Goal: Communication & Community: Answer question/provide support

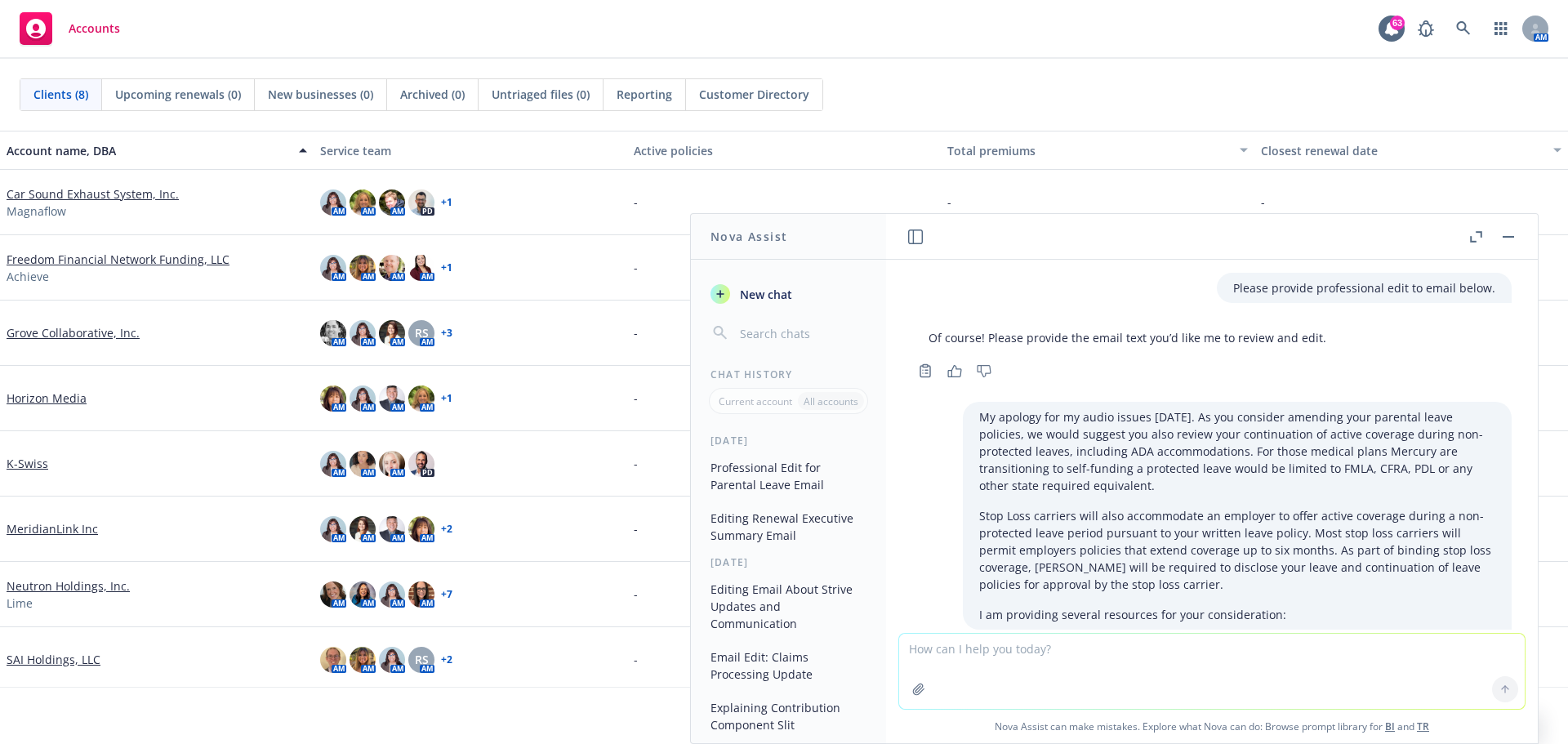
scroll to position [847, 0]
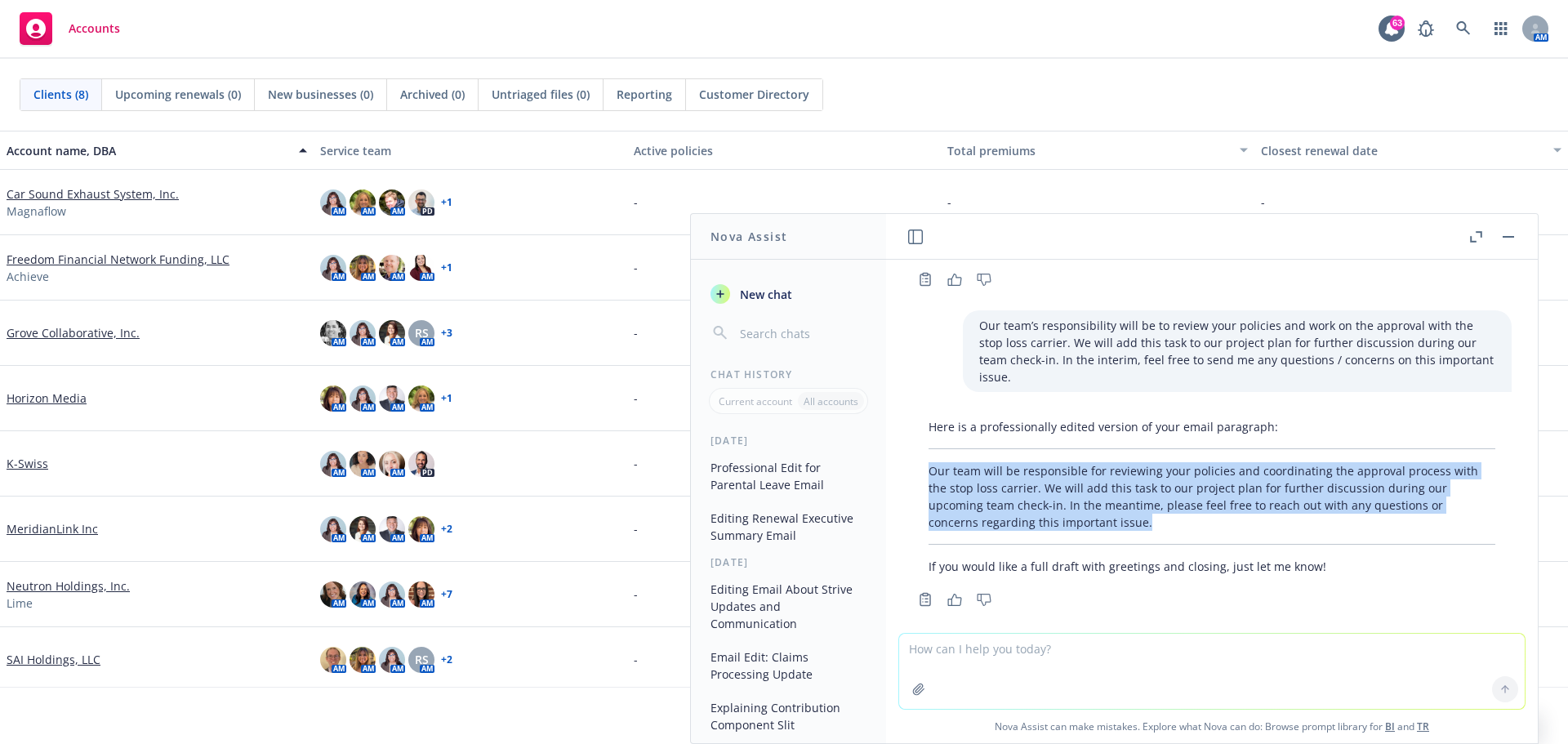
drag, startPoint x: 1011, startPoint y: 647, endPoint x: 1052, endPoint y: 659, distance: 42.7
click at [1011, 647] on textarea at bounding box center [1211, 671] width 625 height 75
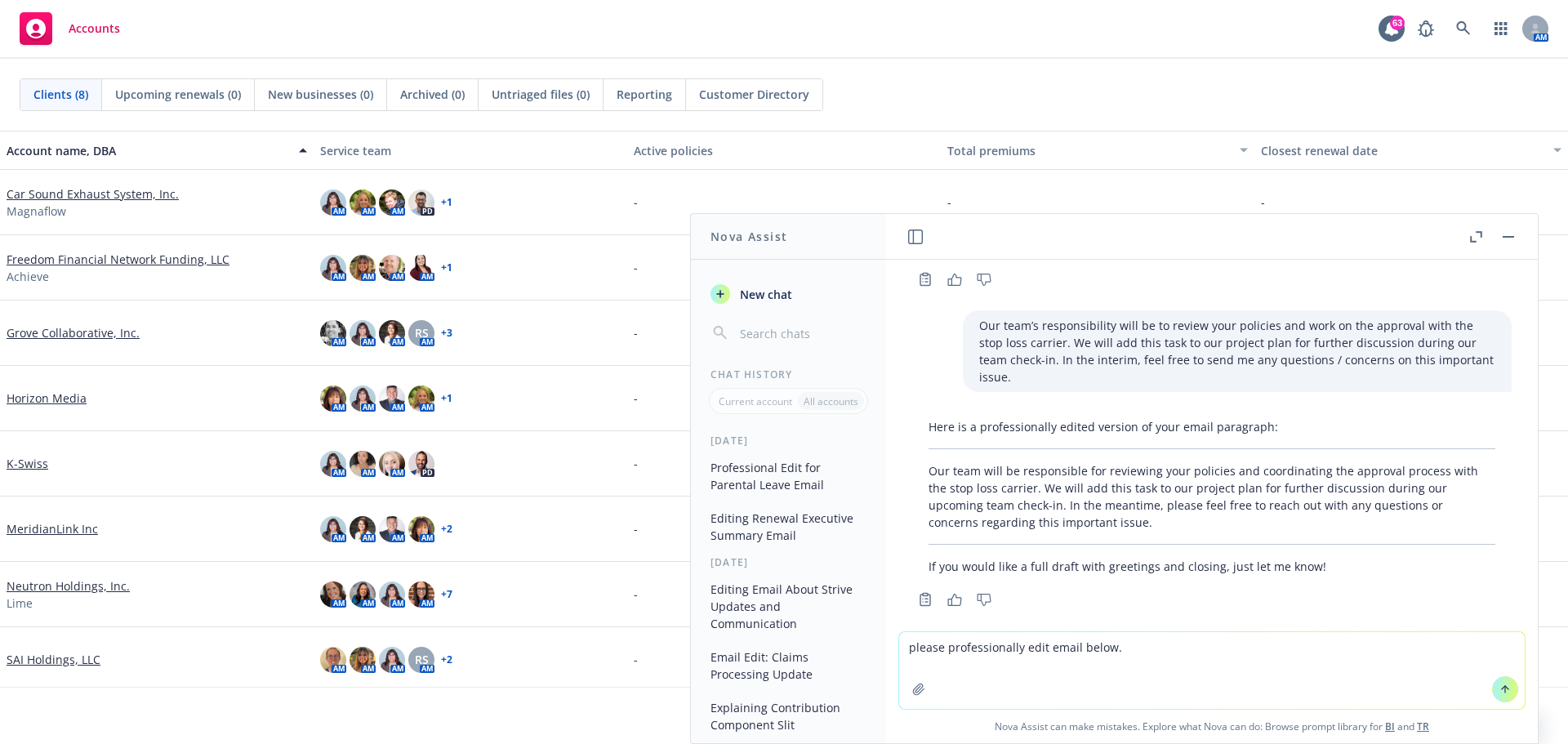
click at [1495, 681] on button at bounding box center [1505, 689] width 26 height 26
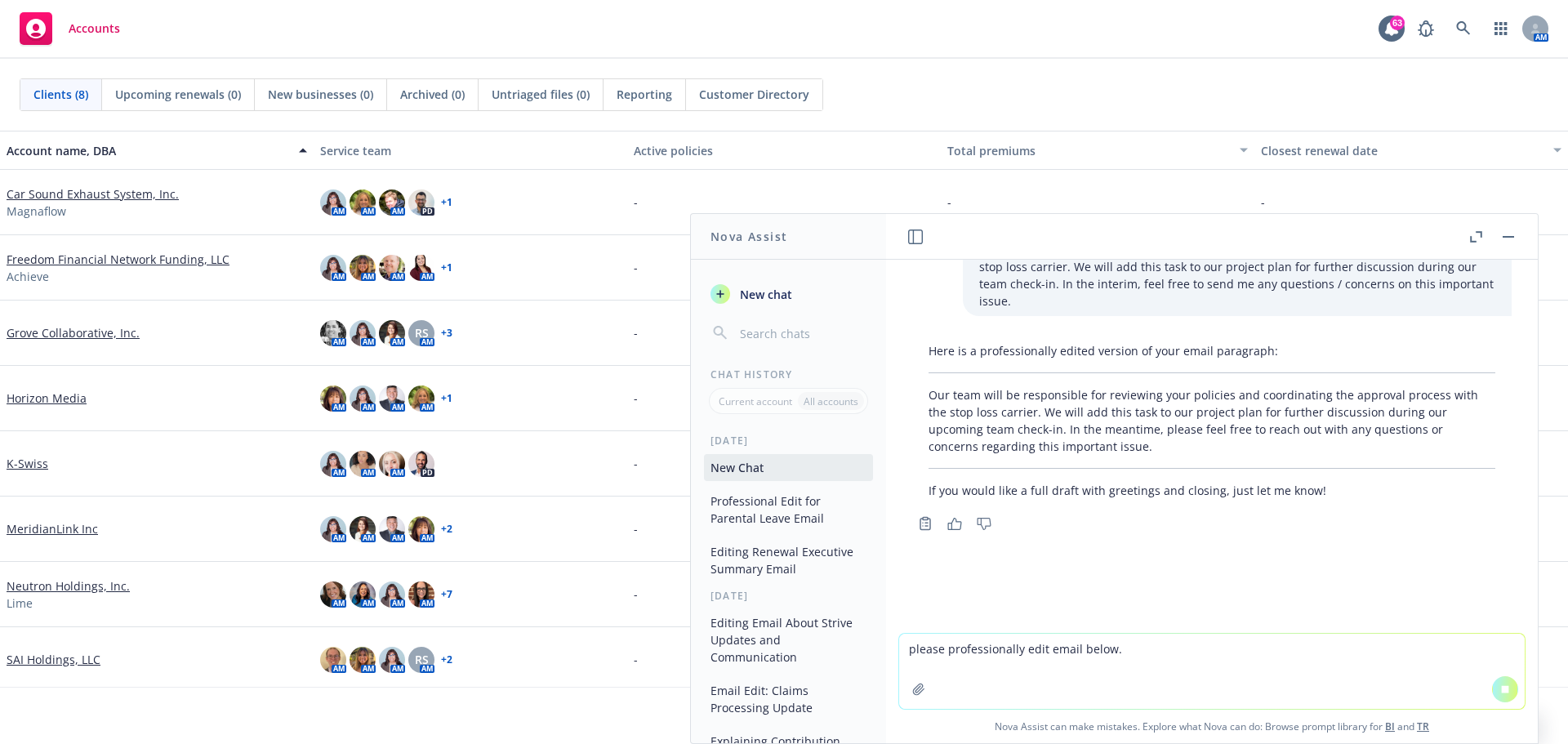
scroll to position [824, 0]
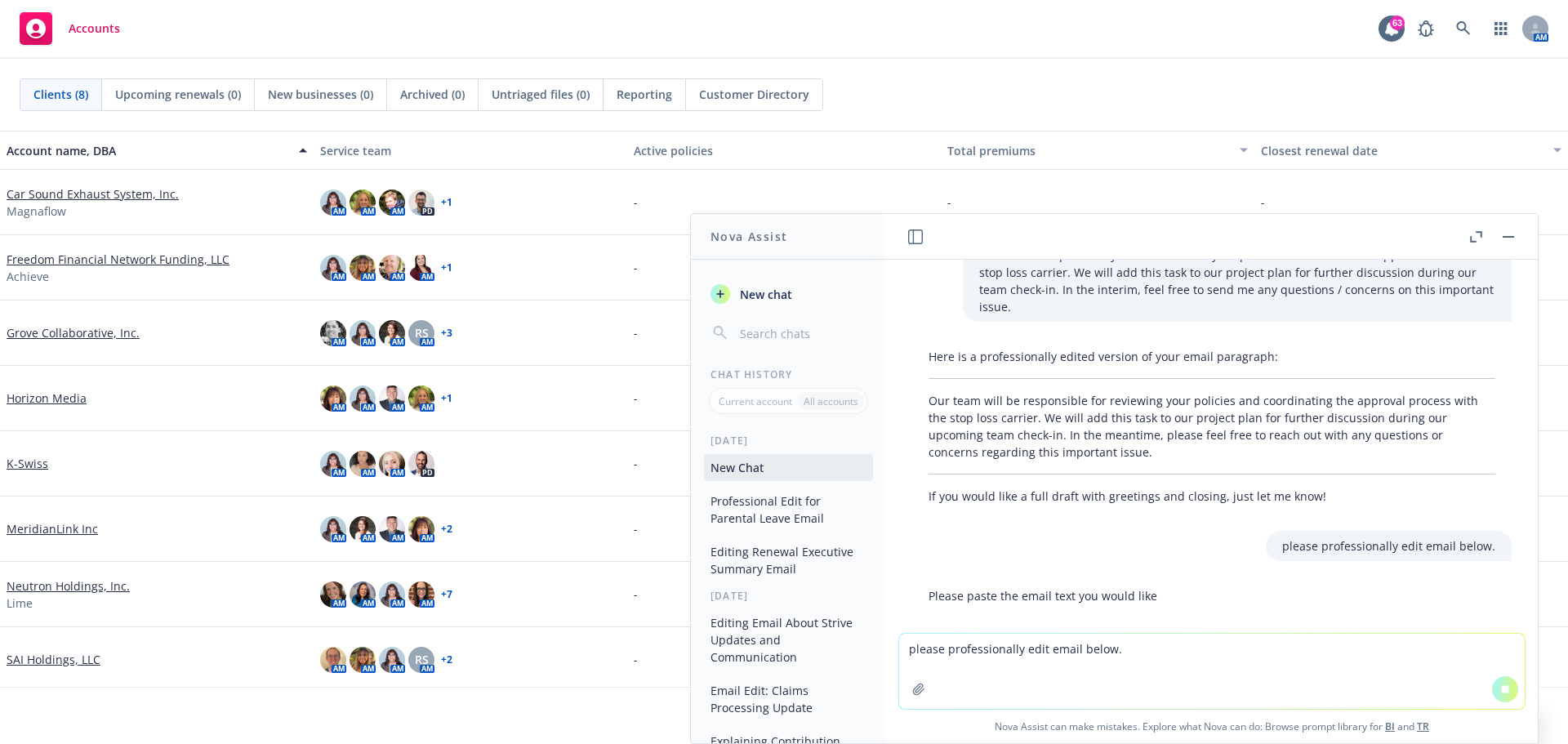
paste textarea "I hope you’re doing well. It’s my pleasure to introduce you to Bill Glueck and …"
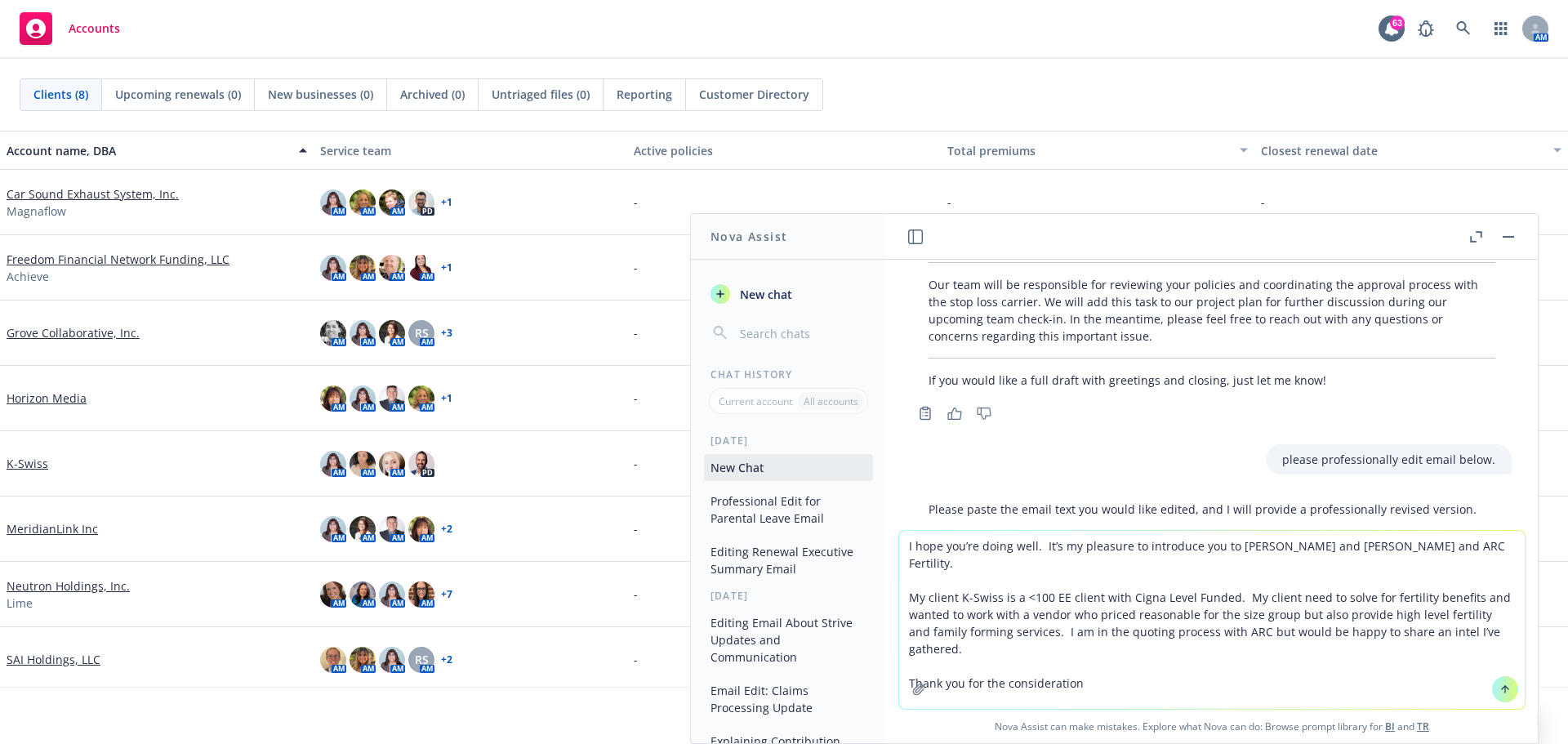
scroll to position [1079, 0]
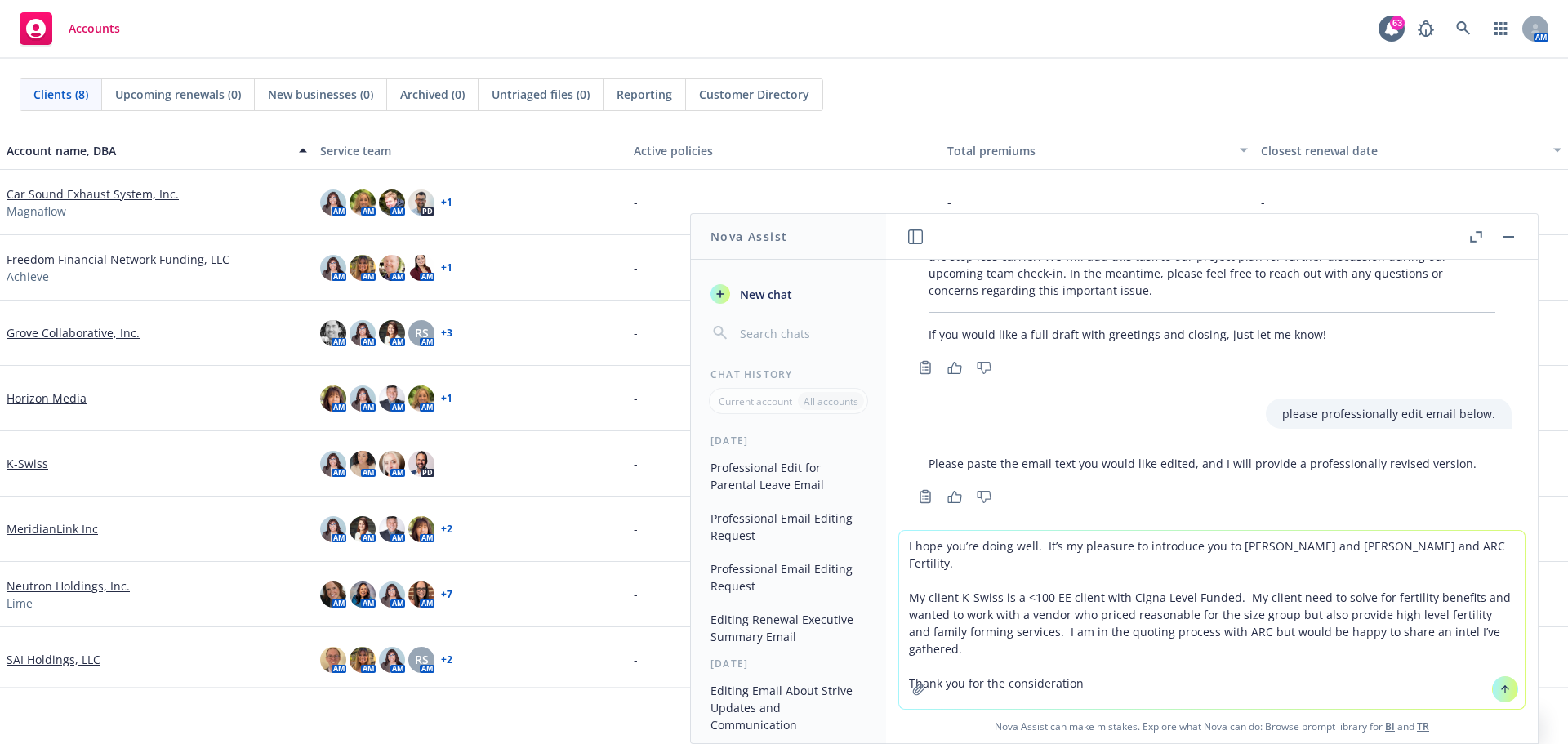
type textarea "I hope you’re doing well. It’s my pleasure to introduce you to Bill Glueck and …"
click at [1128, 659] on textarea "I hope you’re doing well. It’s my pleasure to introduce you to Bill Glueck and …" at bounding box center [1211, 619] width 625 height 178
click at [1501, 681] on button at bounding box center [1505, 689] width 26 height 26
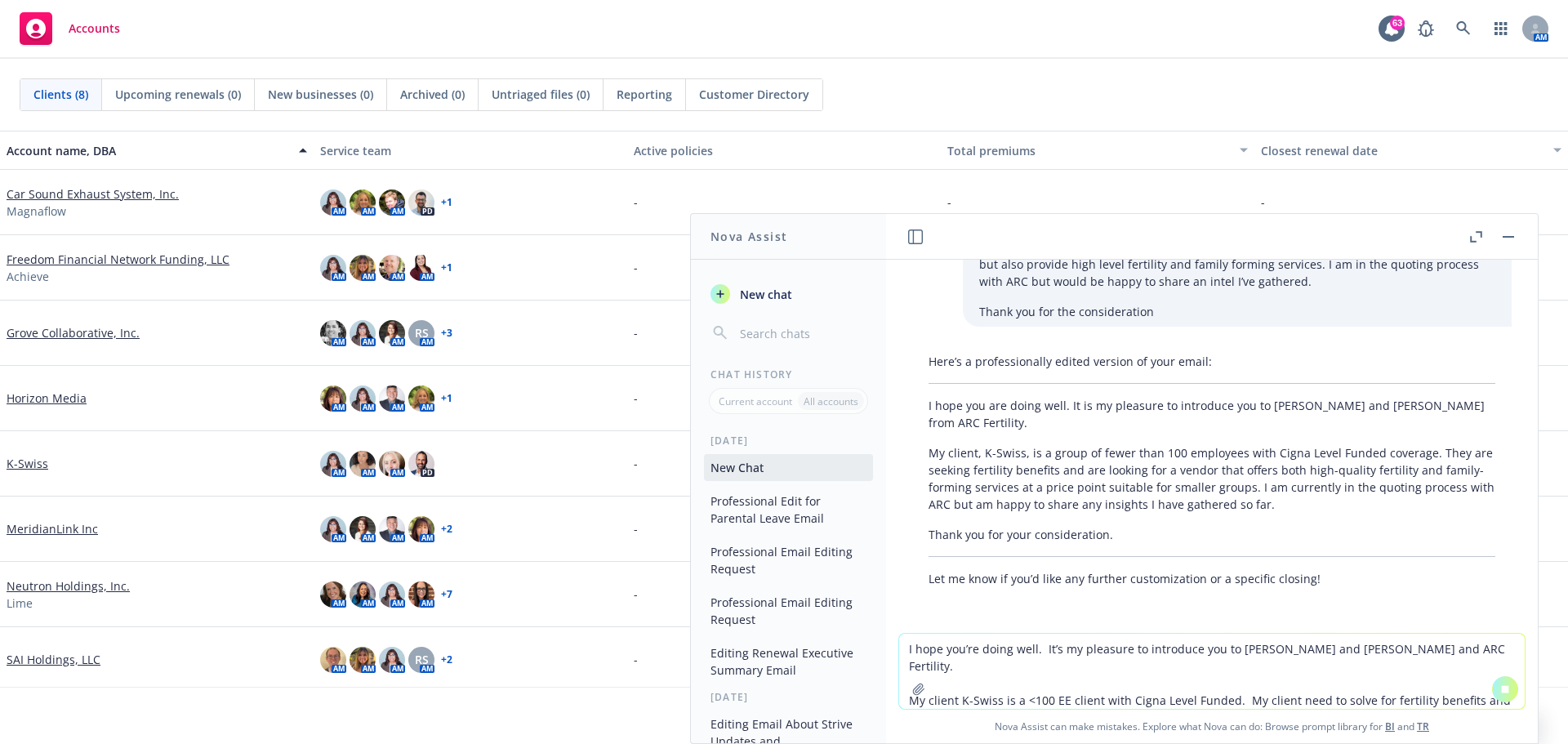
scroll to position [1451, 0]
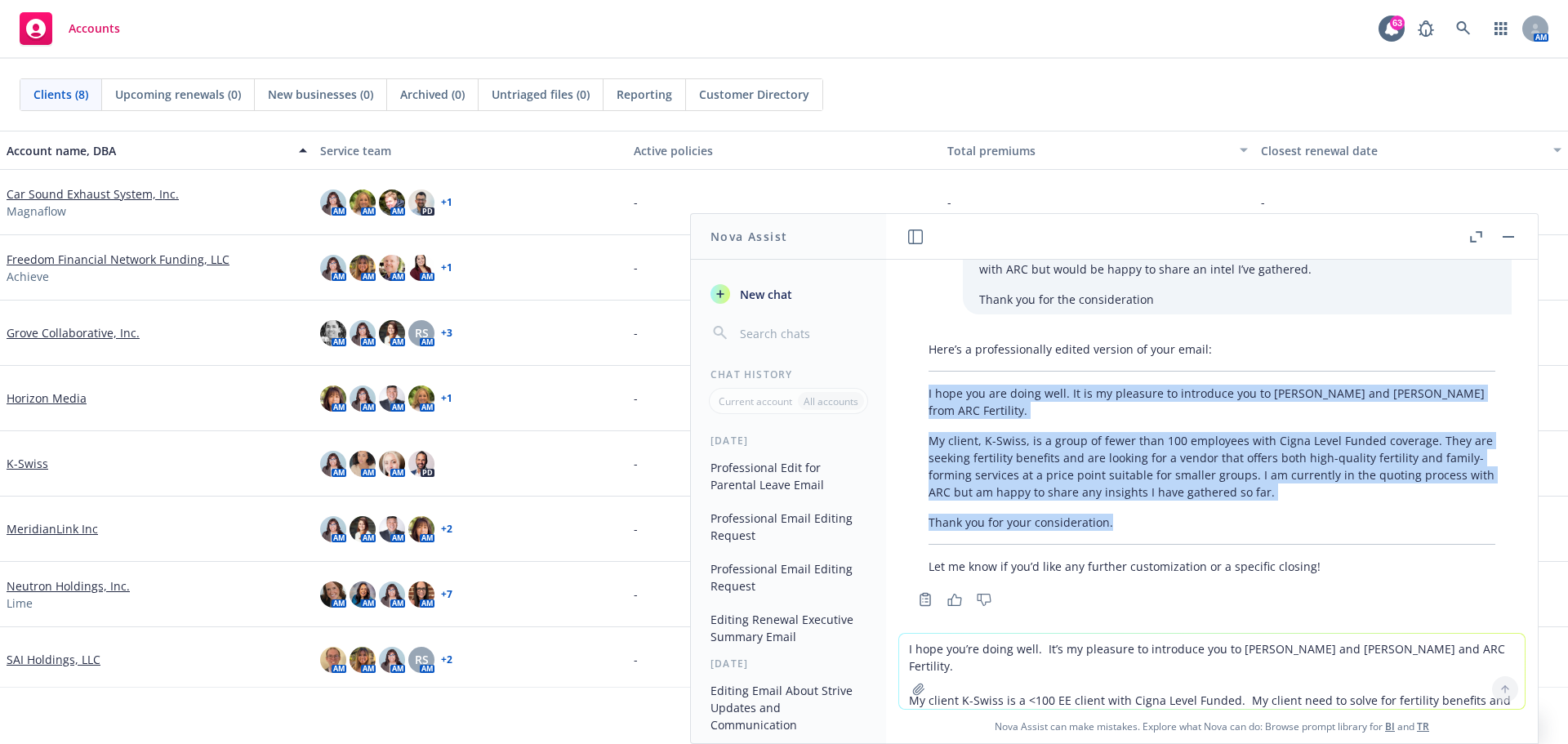
drag, startPoint x: 929, startPoint y: 374, endPoint x: 1114, endPoint y: 508, distance: 228.4
click at [1114, 508] on div "Here’s a professionally edited version of your email: I hope you are doing well…" at bounding box center [1212, 458] width 600 height 248
copy div "I hope you are doing well. It is my pleasure to introduce you to Bill Glueck an…"
